Goal: Task Accomplishment & Management: Manage account settings

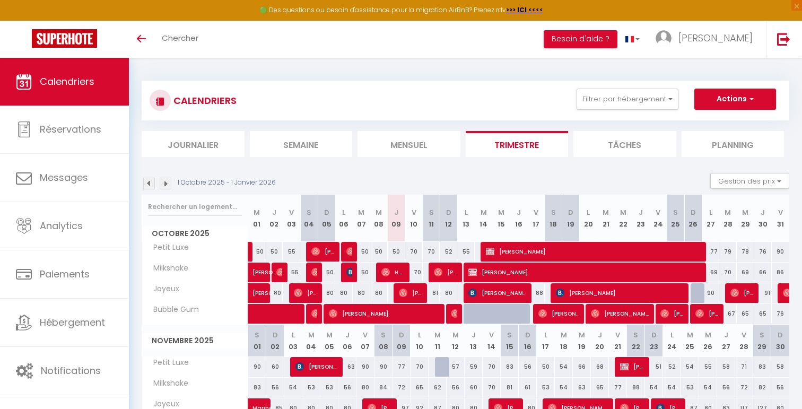
scroll to position [102, 0]
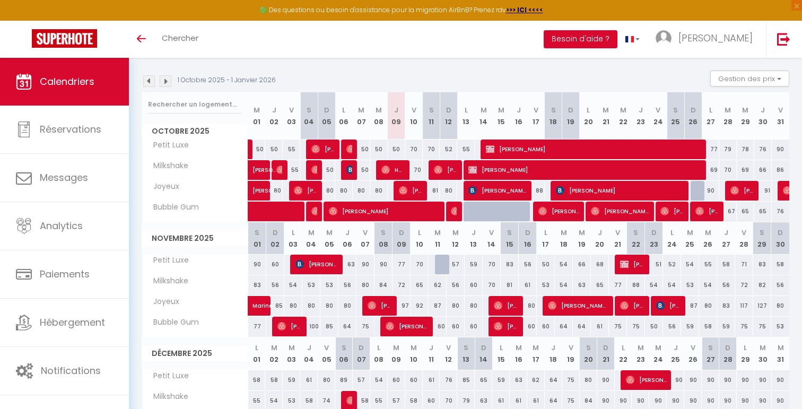
click at [435, 189] on div "81" at bounding box center [431, 191] width 17 height 20
type input "81"
select select "1"
type input "[PERSON_NAME] 11 Octobre 2025"
type input "Dim 12 Octobre 2025"
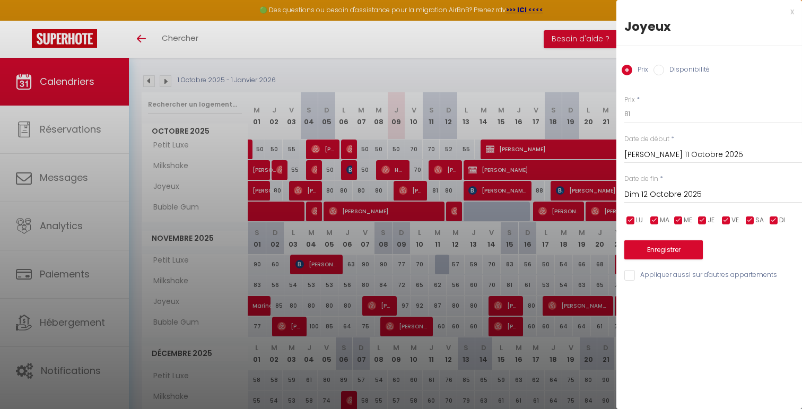
click at [666, 65] on label "Disponibilité" at bounding box center [687, 71] width 46 height 12
click at [664, 65] on input "Disponibilité" at bounding box center [658, 70] width 11 height 11
radio input "true"
radio input "false"
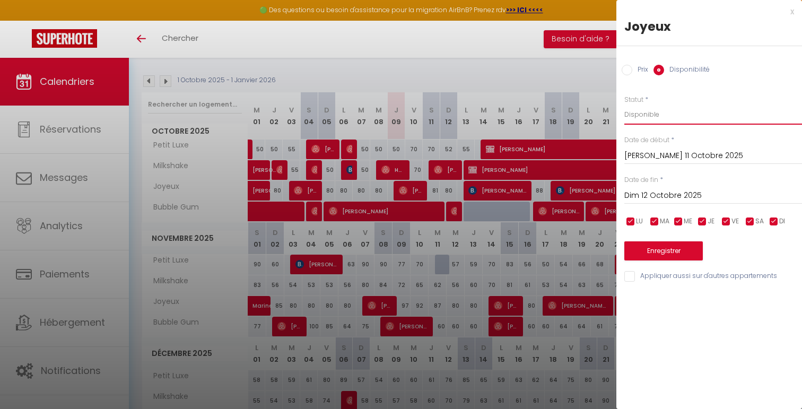
click at [645, 113] on select "Disponible Indisponible" at bounding box center [713, 114] width 178 height 20
select select "0"
click at [624, 104] on select "Disponible Indisponible" at bounding box center [713, 114] width 178 height 20
click at [659, 251] on button "Enregistrer" at bounding box center [663, 250] width 78 height 19
